Goal: Information Seeking & Learning: Learn about a topic

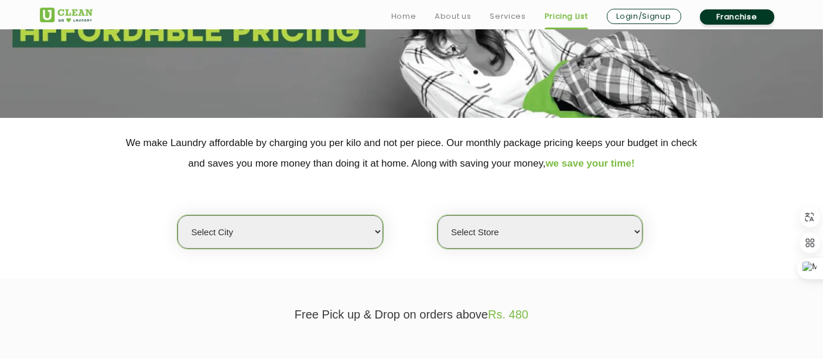
scroll to position [188, 0]
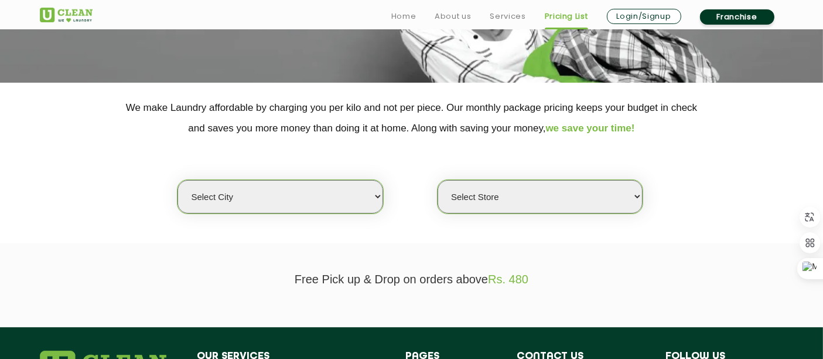
click at [306, 195] on select "Select city [GEOGRAPHIC_DATA] [GEOGRAPHIC_DATA] [GEOGRAPHIC_DATA] [GEOGRAPHIC_D…" at bounding box center [280, 196] width 205 height 33
select select "9"
click at [178, 180] on select "Select city [GEOGRAPHIC_DATA] [GEOGRAPHIC_DATA] [GEOGRAPHIC_DATA] [GEOGRAPHIC_D…" at bounding box center [280, 196] width 205 height 33
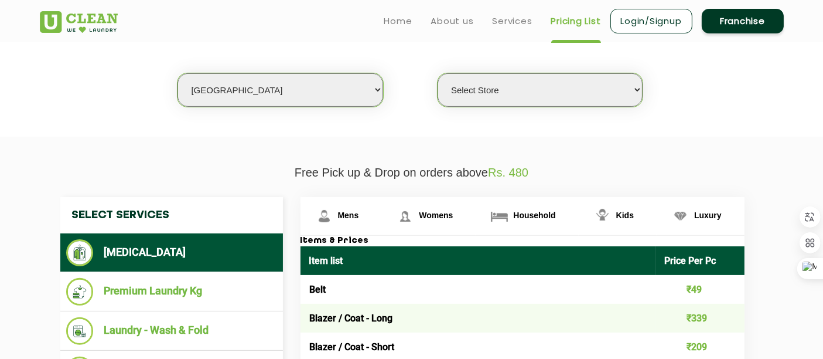
scroll to position [294, 0]
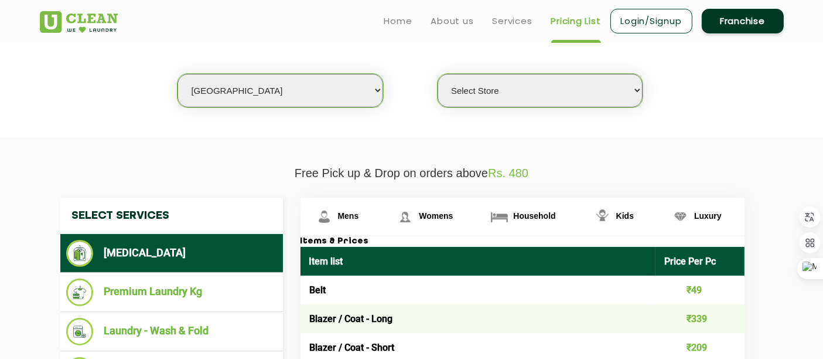
click at [514, 97] on select "Select Store UClean Kudasan" at bounding box center [540, 90] width 205 height 33
select select "345"
click at [438, 74] on select "Select Store UClean Kudasan" at bounding box center [540, 90] width 205 height 33
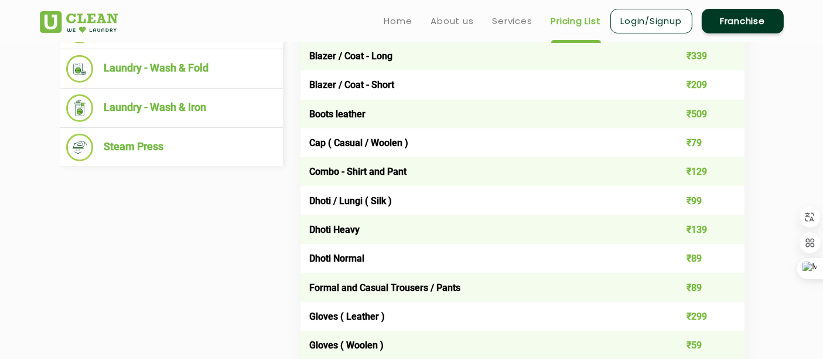
scroll to position [527, 0]
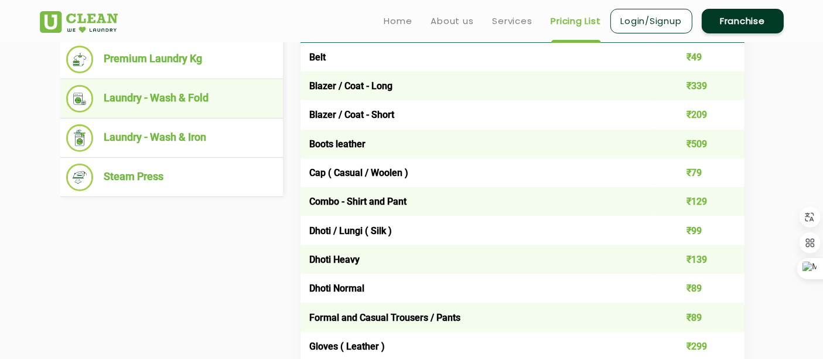
click at [149, 85] on li "Laundry - Wash & Fold" at bounding box center [171, 99] width 211 height 28
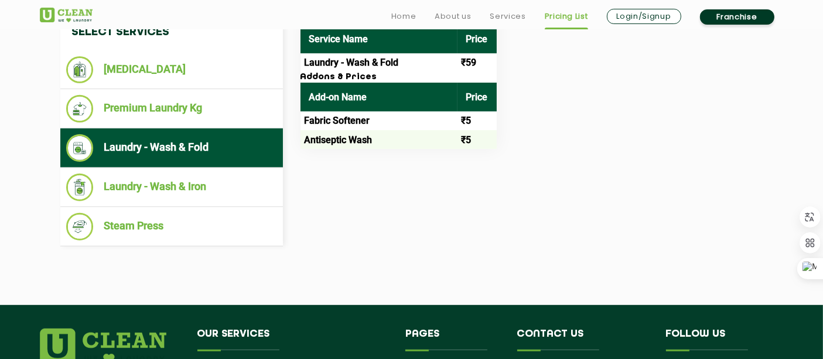
scroll to position [479, 0]
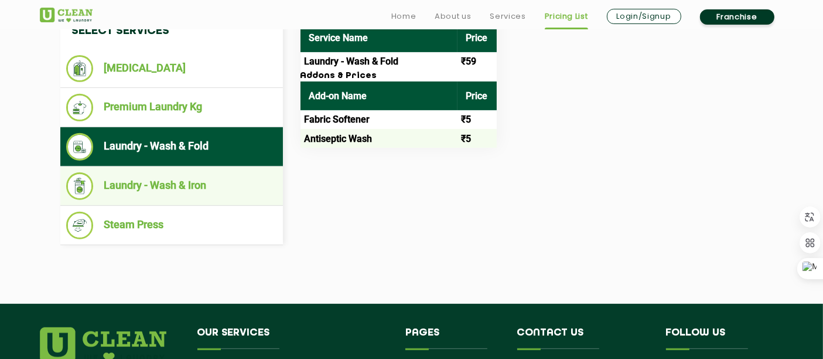
click at [177, 186] on li "Laundry - Wash & Iron" at bounding box center [171, 186] width 211 height 28
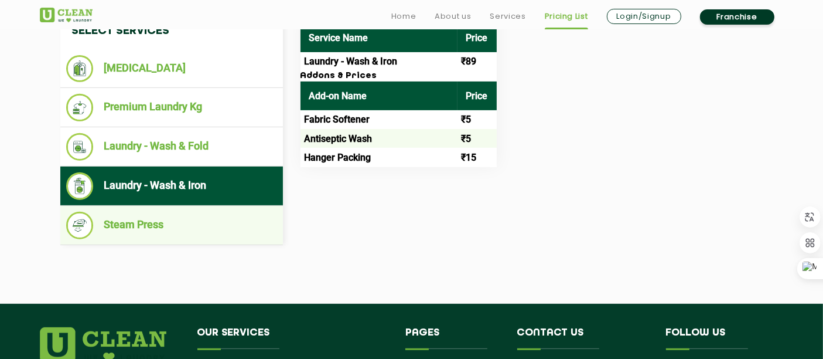
click at [151, 231] on li "Steam Press" at bounding box center [171, 226] width 211 height 28
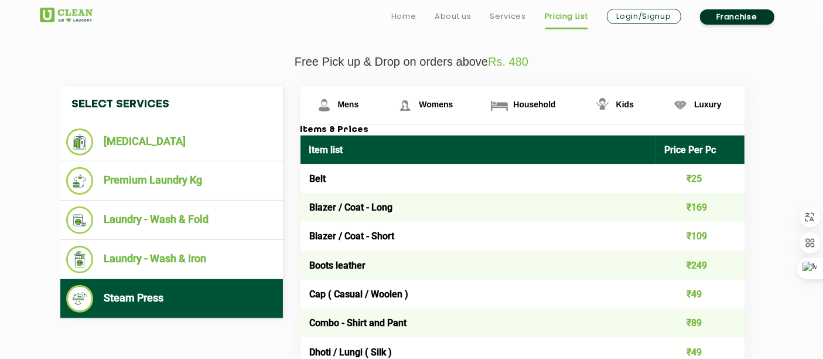
scroll to position [406, 0]
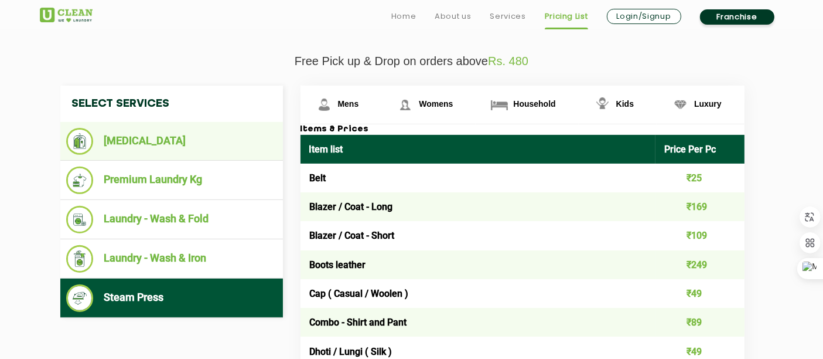
click at [144, 145] on li "[MEDICAL_DATA]" at bounding box center [171, 141] width 211 height 27
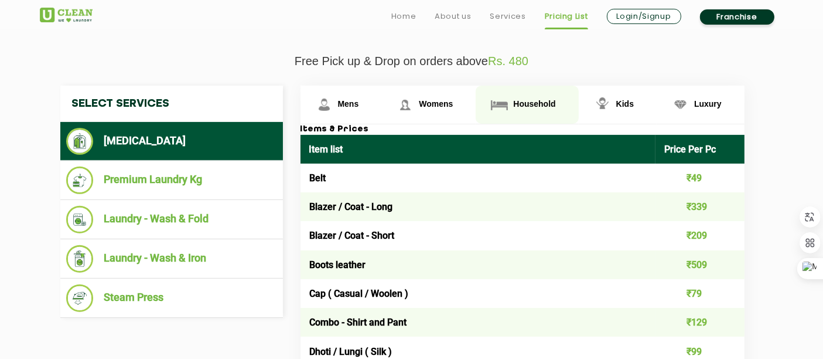
click at [527, 99] on span "Household" at bounding box center [534, 103] width 42 height 9
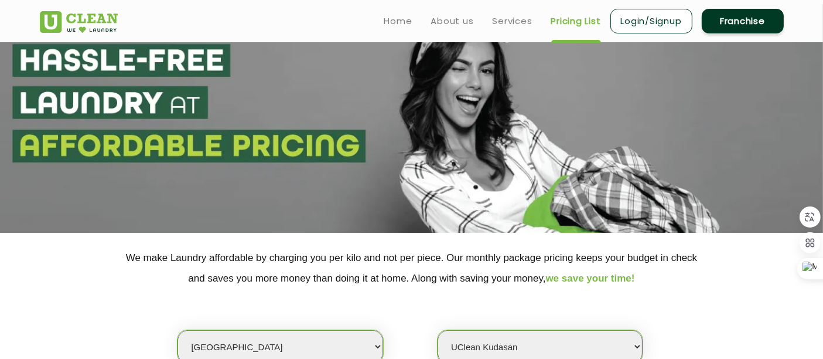
scroll to position [30, 0]
